Goal: Task Accomplishment & Management: Manage account settings

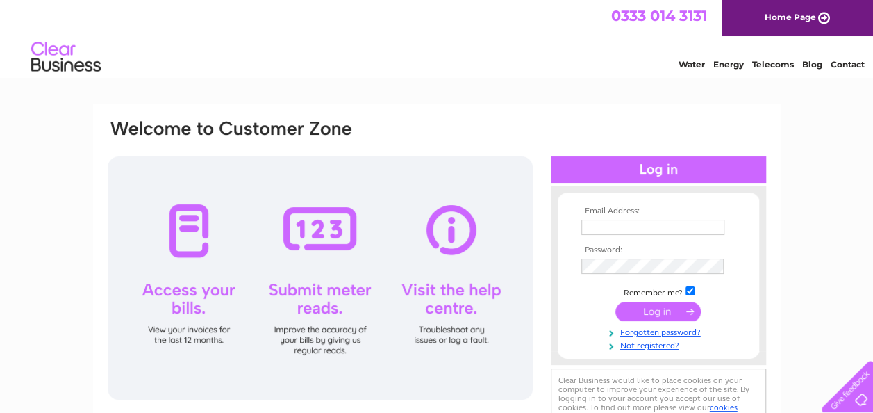
type input "mannersfarm@gmail.com"
click at [654, 317] on input "submit" at bounding box center [657, 310] width 85 height 19
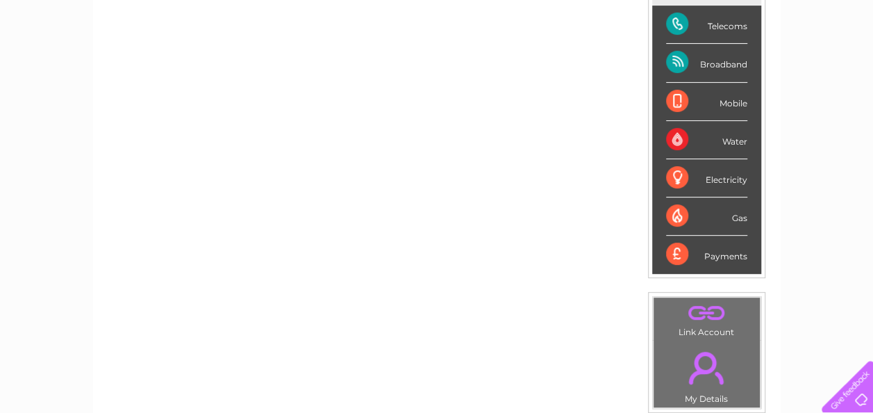
scroll to position [211, 0]
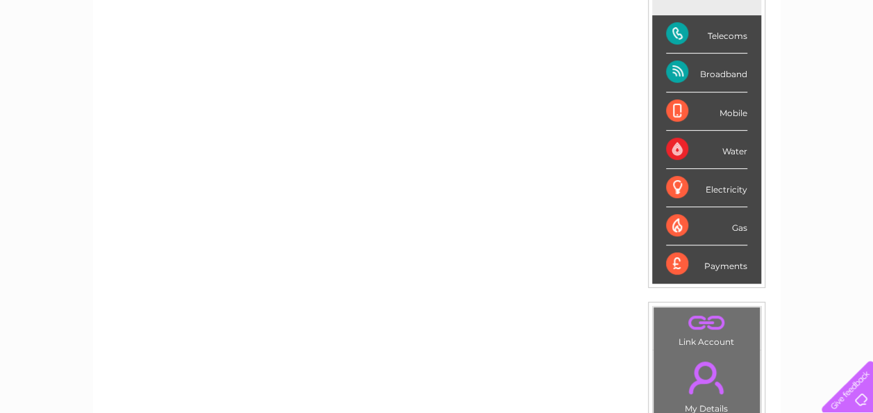
click at [682, 31] on div "Telecoms" at bounding box center [706, 34] width 81 height 38
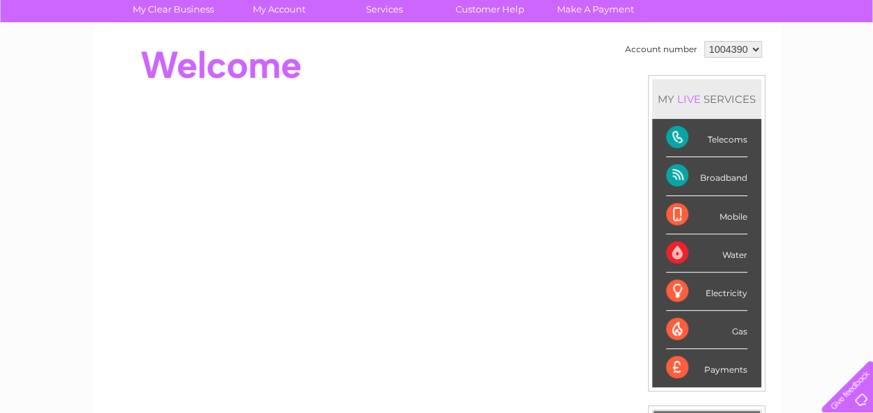
scroll to position [106, 0]
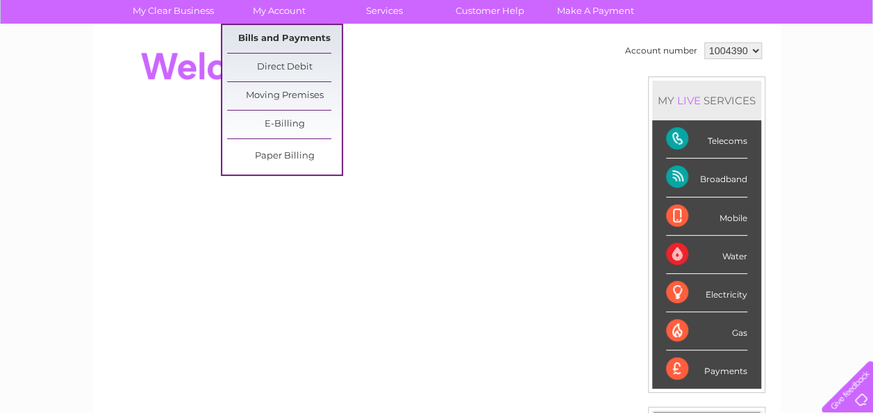
click at [280, 43] on link "Bills and Payments" at bounding box center [284, 39] width 115 height 28
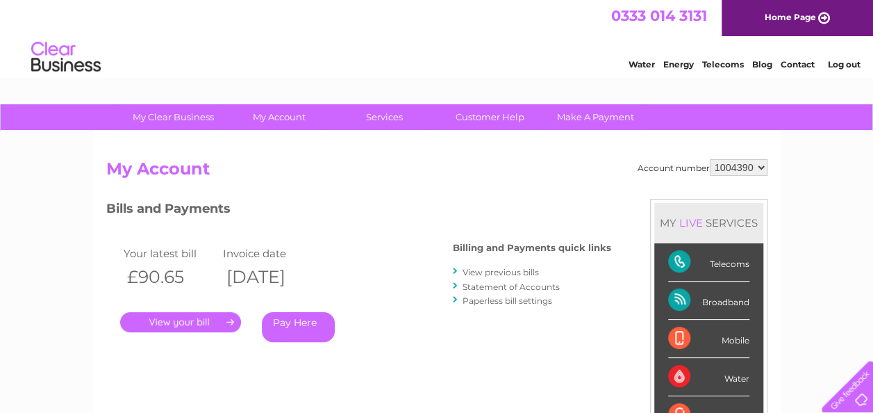
click at [319, 326] on link "Pay Here" at bounding box center [298, 327] width 73 height 30
click at [297, 318] on link "Pay Here" at bounding box center [298, 327] width 73 height 30
click at [222, 317] on link "." at bounding box center [180, 322] width 121 height 20
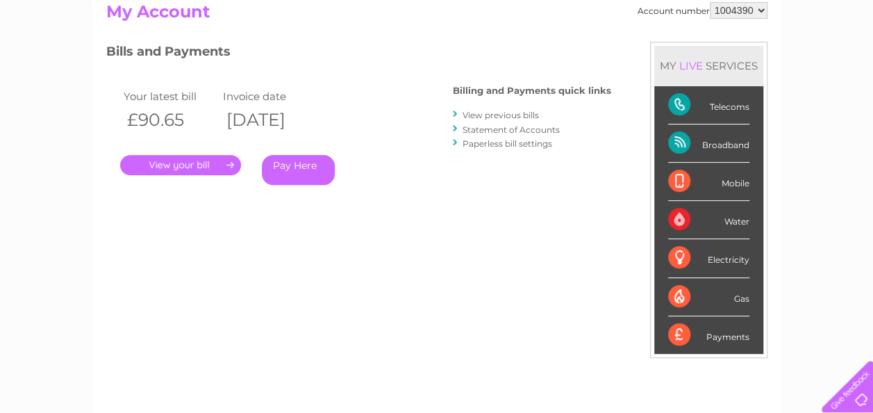
scroll to position [156, 0]
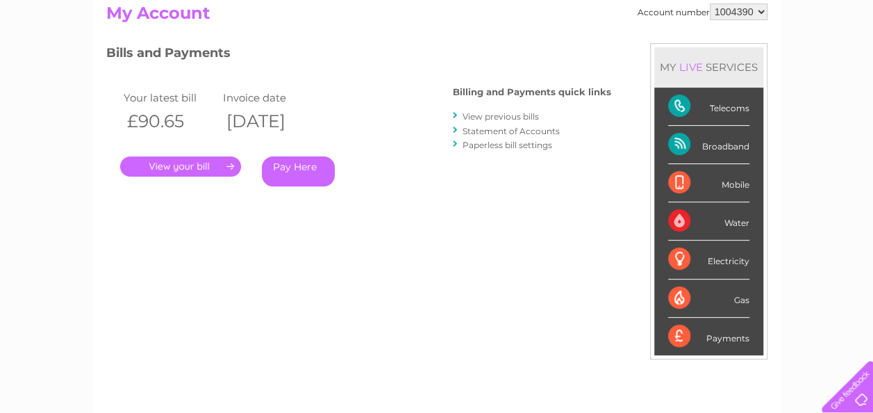
click at [484, 122] on li "View previous bills" at bounding box center [532, 116] width 158 height 14
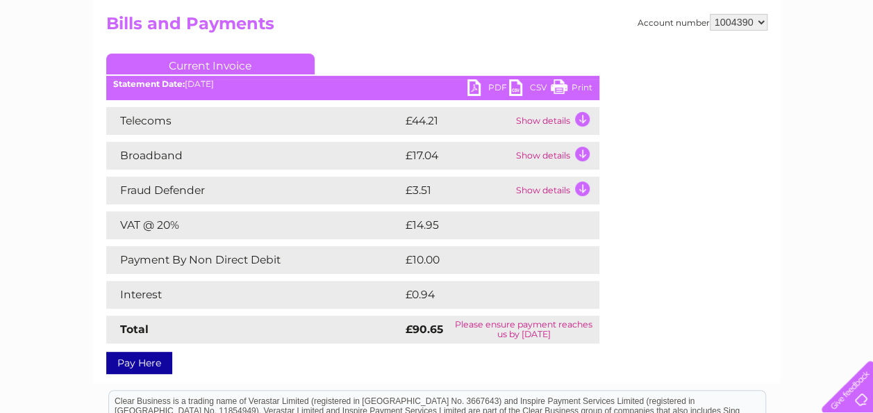
click at [157, 365] on link "Pay Here" at bounding box center [139, 362] width 66 height 22
